Goal: Information Seeking & Learning: Learn about a topic

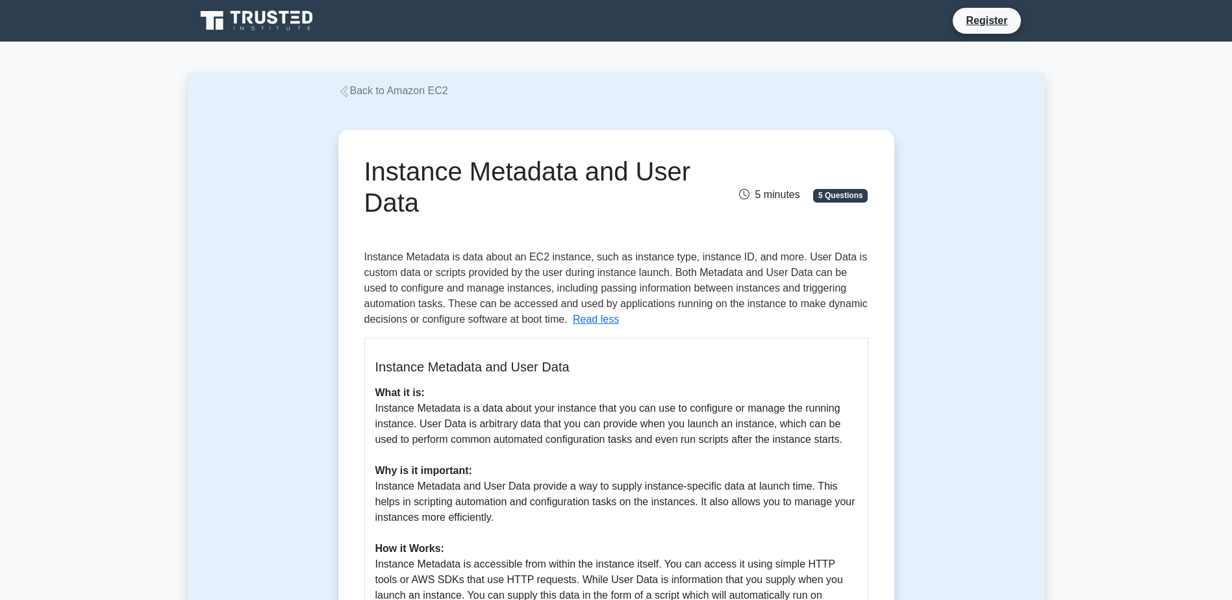
click at [394, 94] on link "Back to Amazon EC2" at bounding box center [393, 90] width 110 height 11
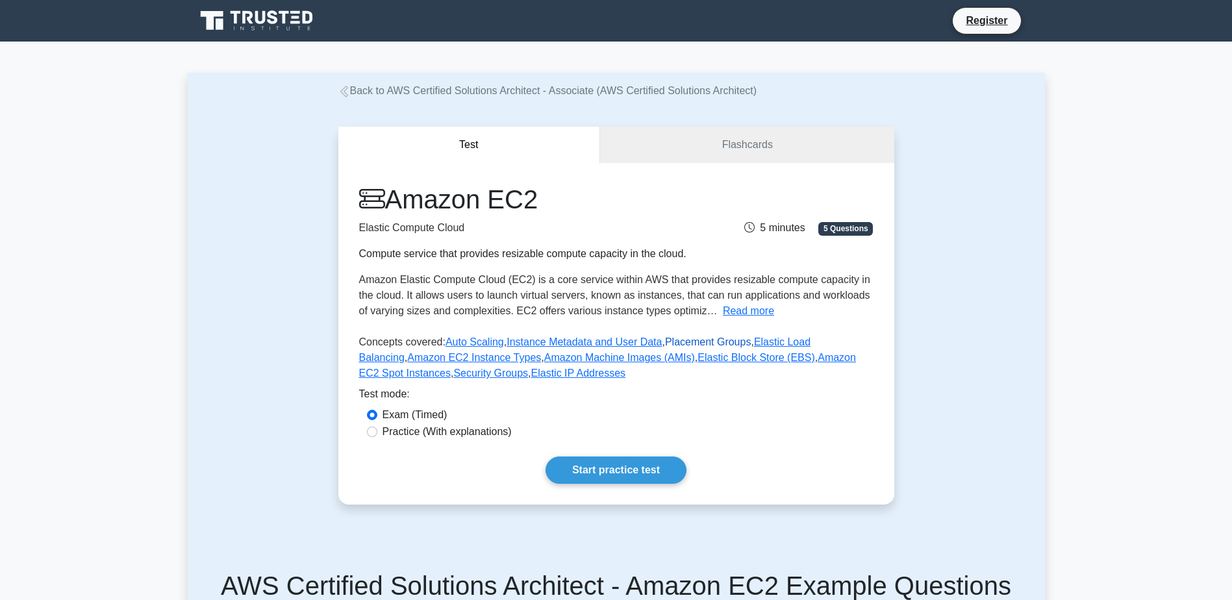
click at [693, 344] on link "Placement Groups" at bounding box center [708, 342] width 86 height 11
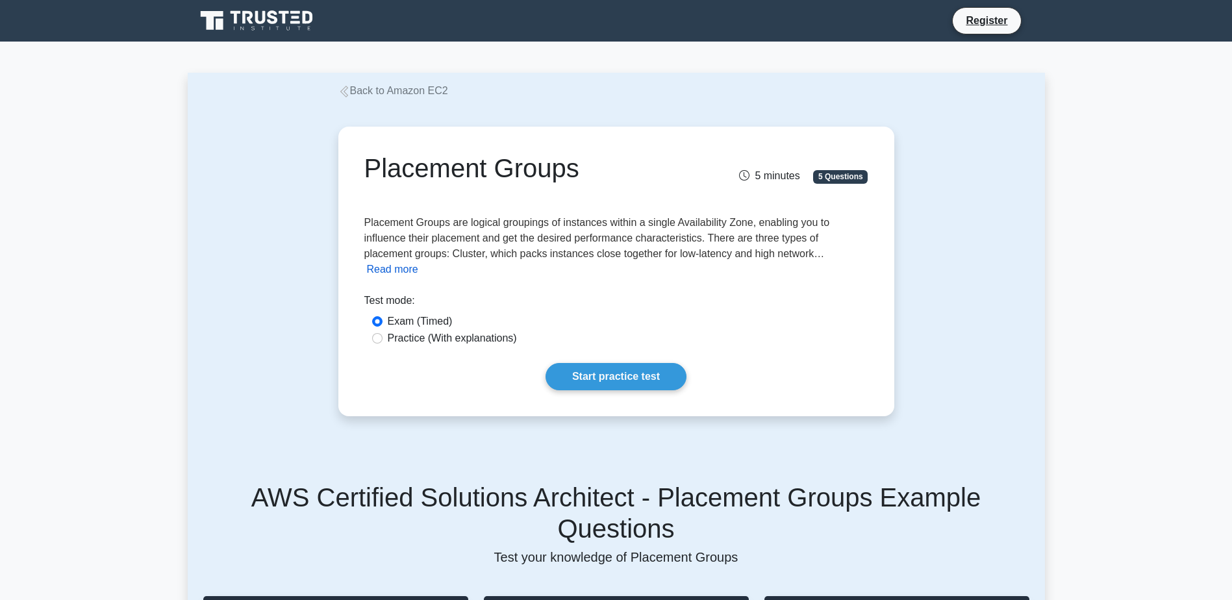
click at [418, 262] on button "Read more" at bounding box center [392, 270] width 51 height 16
